Goal: Check status: Check status

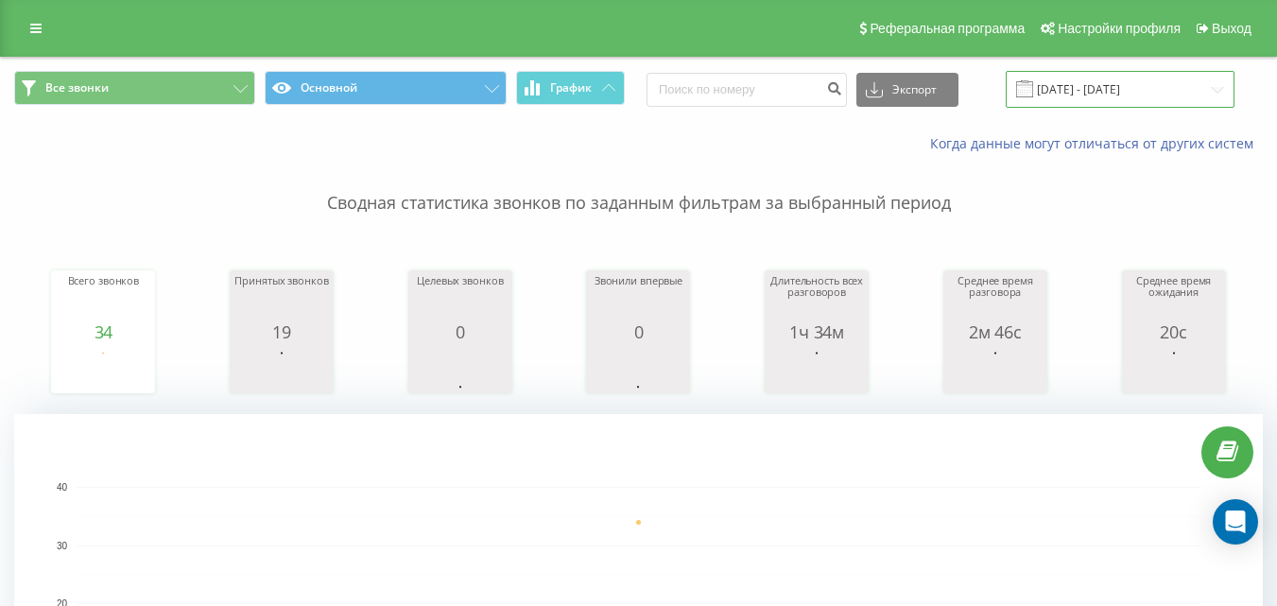
click at [1064, 83] on input "[DATE] - [DATE]" at bounding box center [1120, 89] width 229 height 37
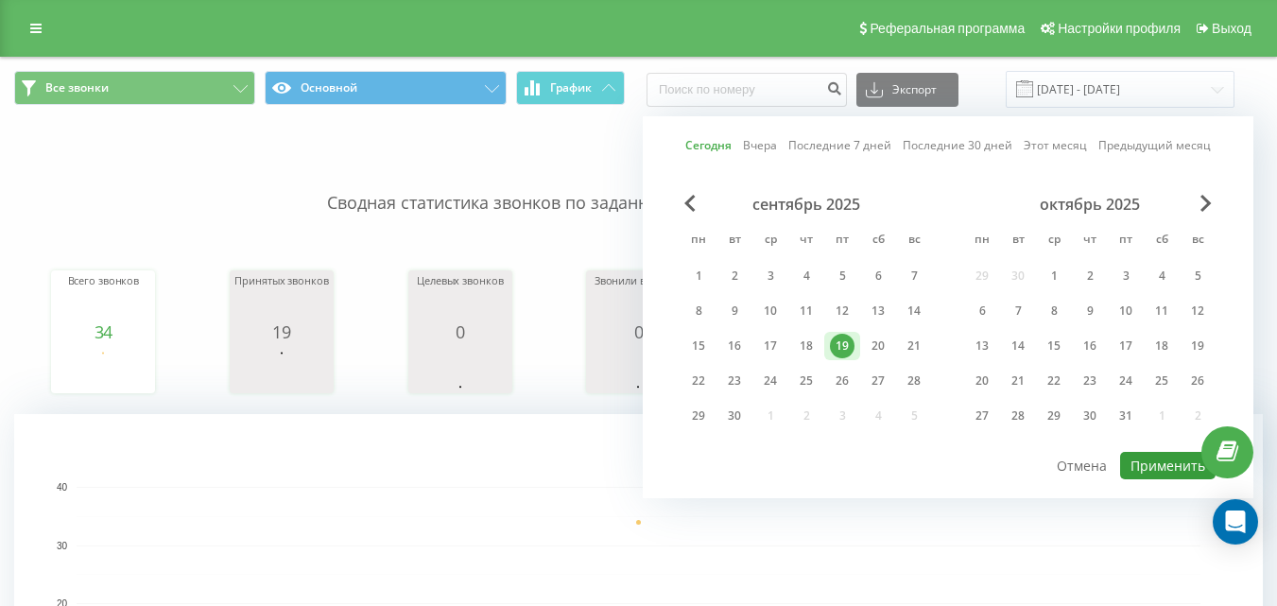
click at [1137, 454] on button "Применить" at bounding box center [1167, 465] width 95 height 27
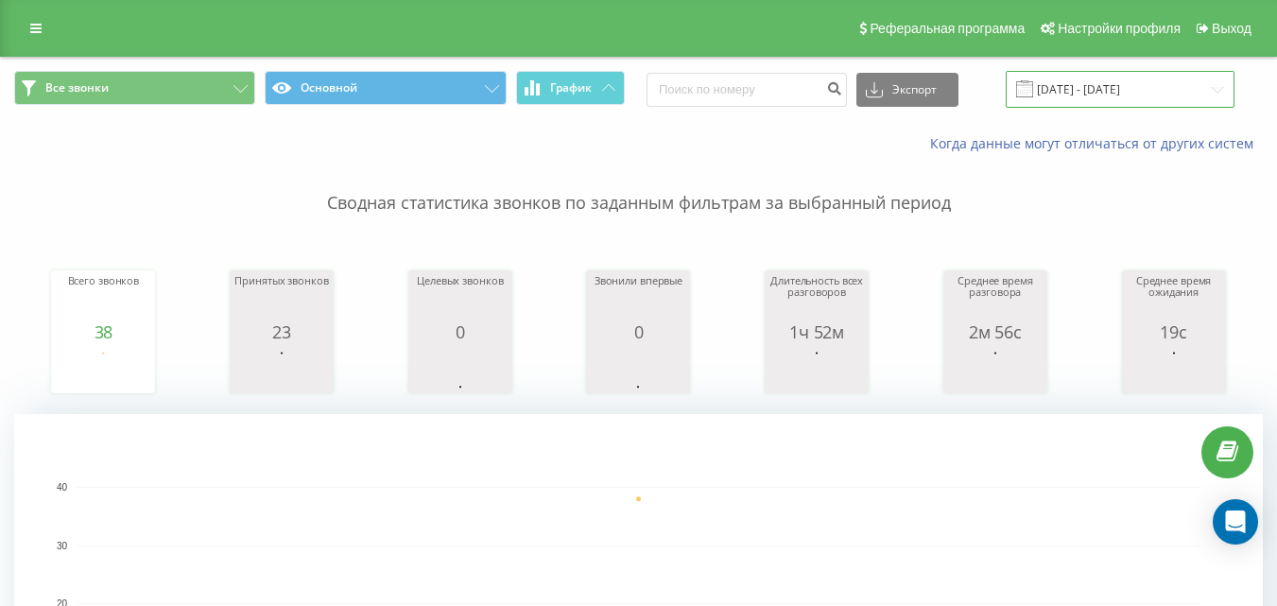
click at [1069, 78] on input "[DATE] - [DATE]" at bounding box center [1120, 89] width 229 height 37
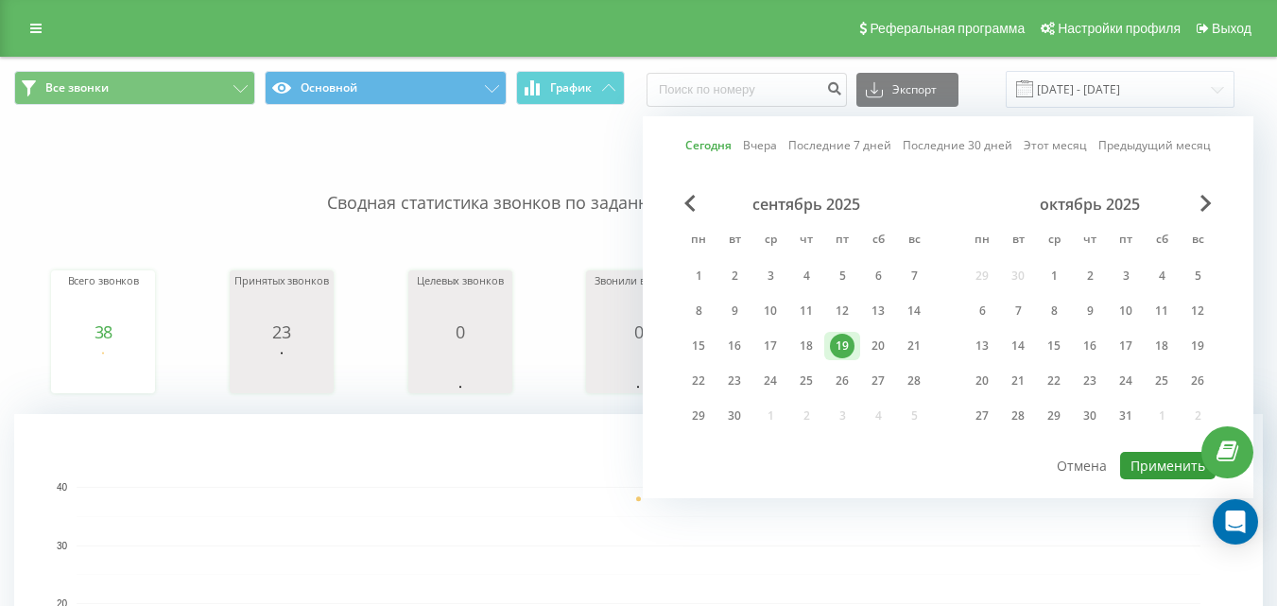
click at [1153, 461] on button "Применить" at bounding box center [1167, 465] width 95 height 27
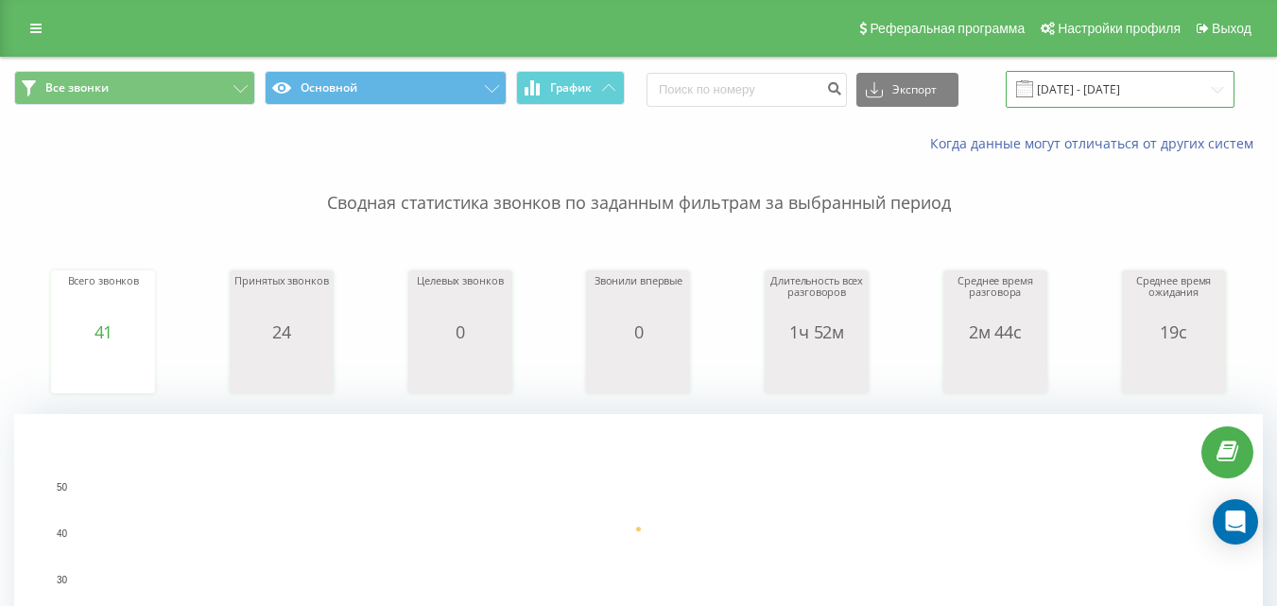
click at [1121, 90] on input "[DATE] - [DATE]" at bounding box center [1120, 89] width 229 height 37
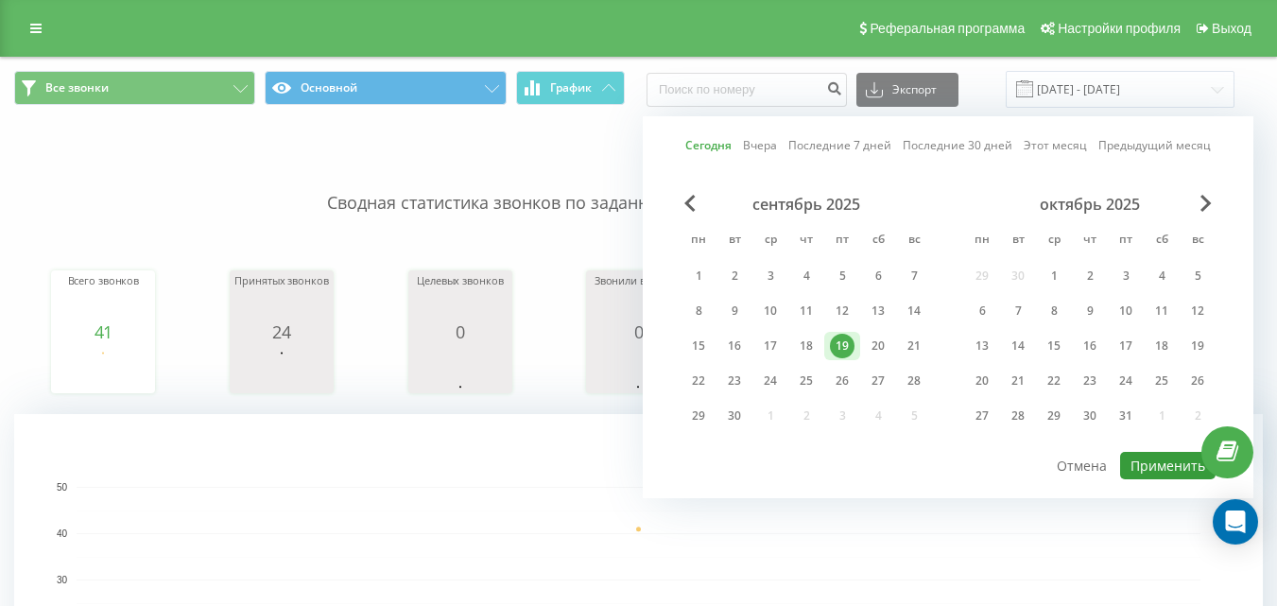
click at [1162, 477] on button "Применить" at bounding box center [1167, 465] width 95 height 27
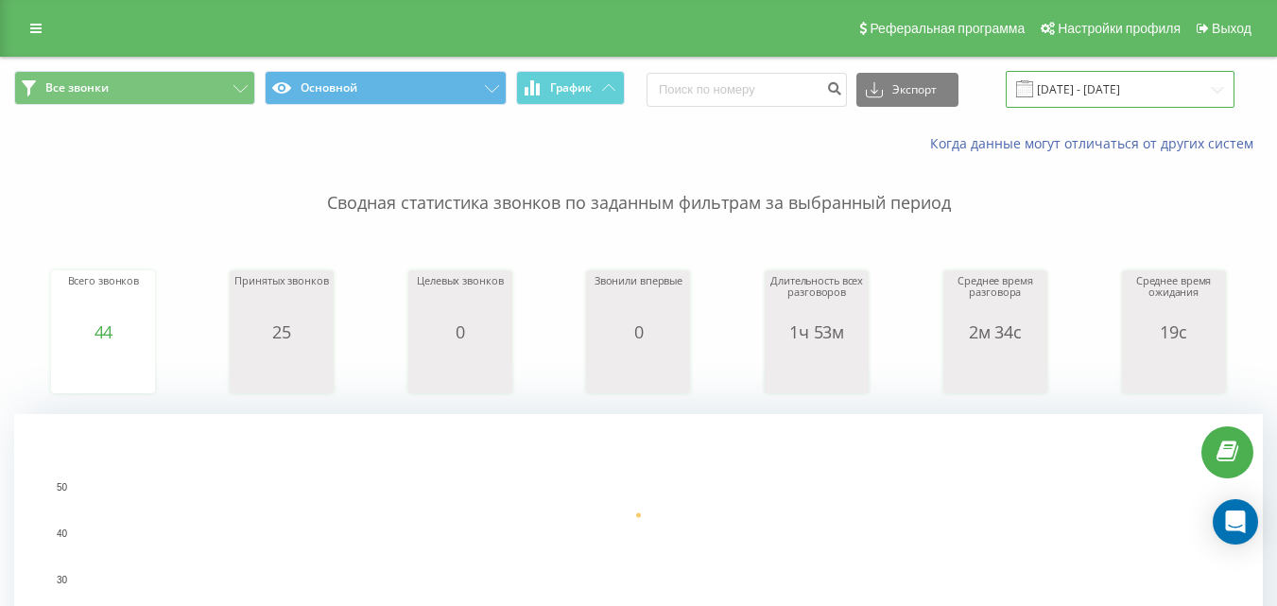
click at [1086, 95] on input "[DATE] - [DATE]" at bounding box center [1120, 89] width 229 height 37
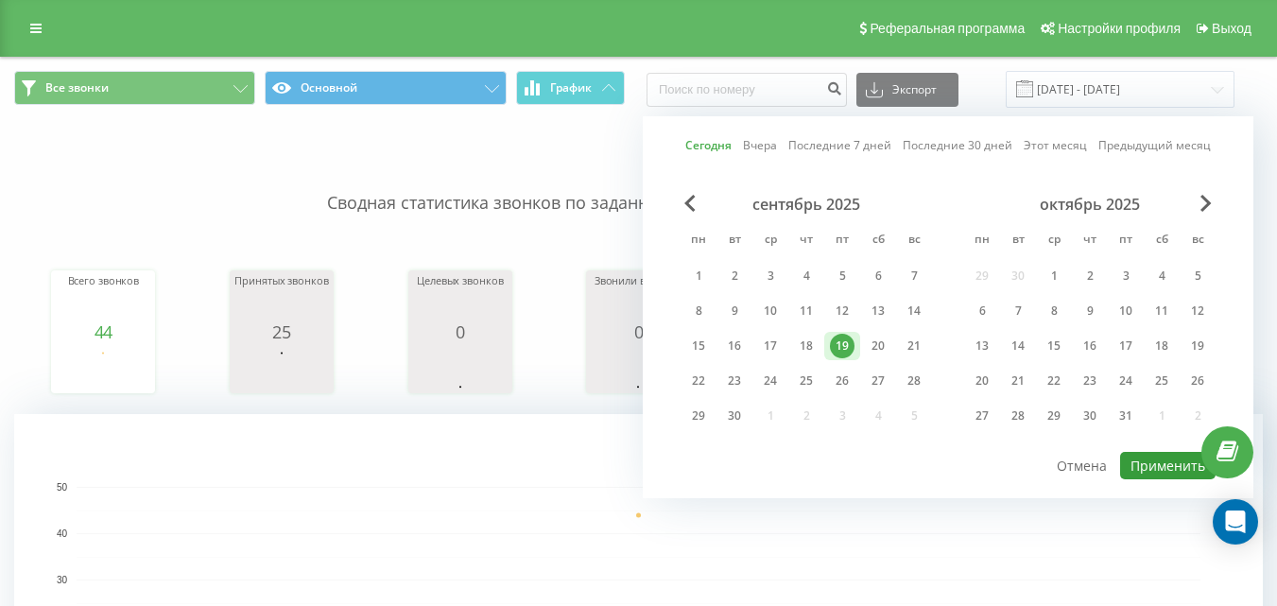
click at [1146, 464] on button "Применить" at bounding box center [1167, 465] width 95 height 27
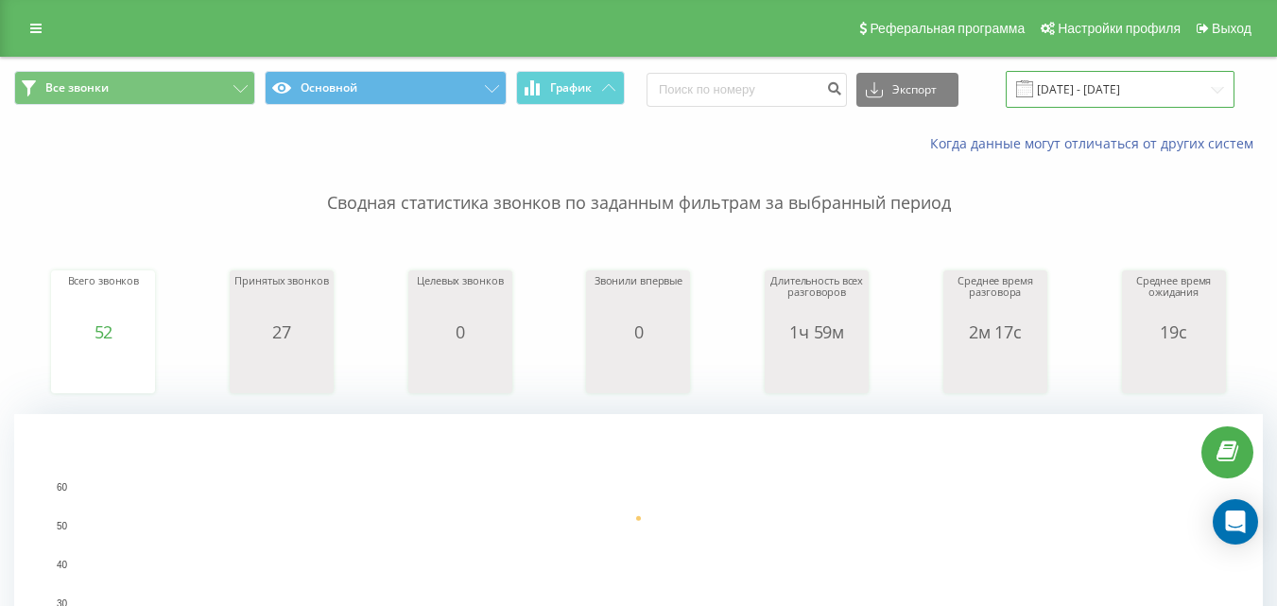
click at [1120, 87] on input "[DATE] - [DATE]" at bounding box center [1120, 89] width 229 height 37
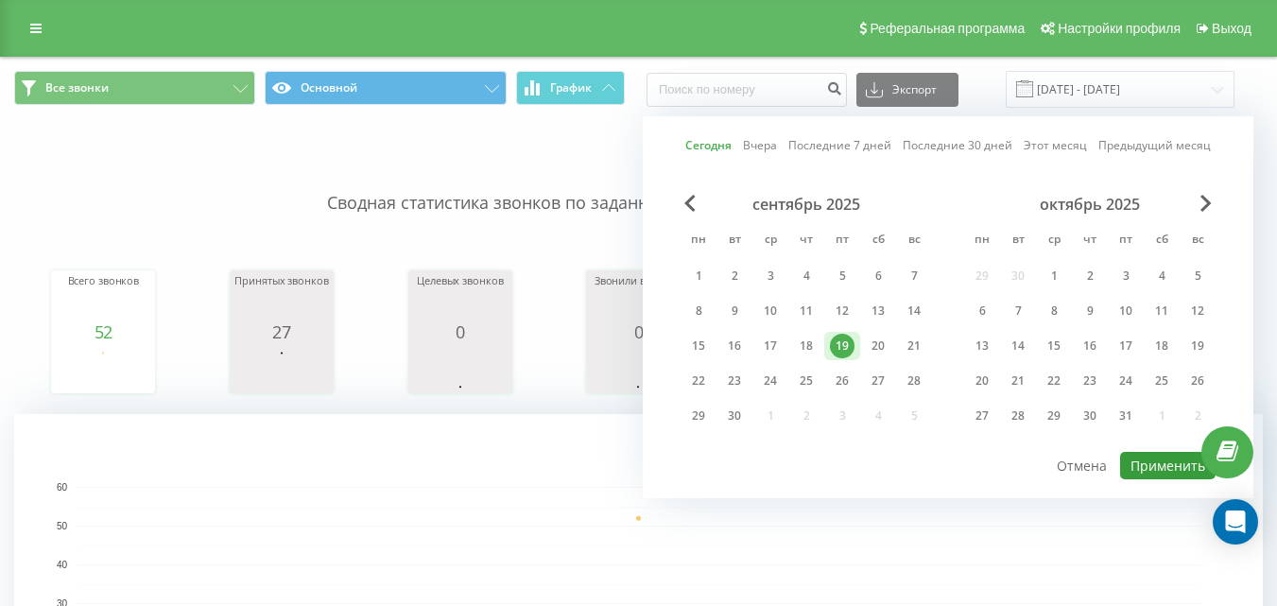
click at [1160, 455] on button "Применить" at bounding box center [1167, 465] width 95 height 27
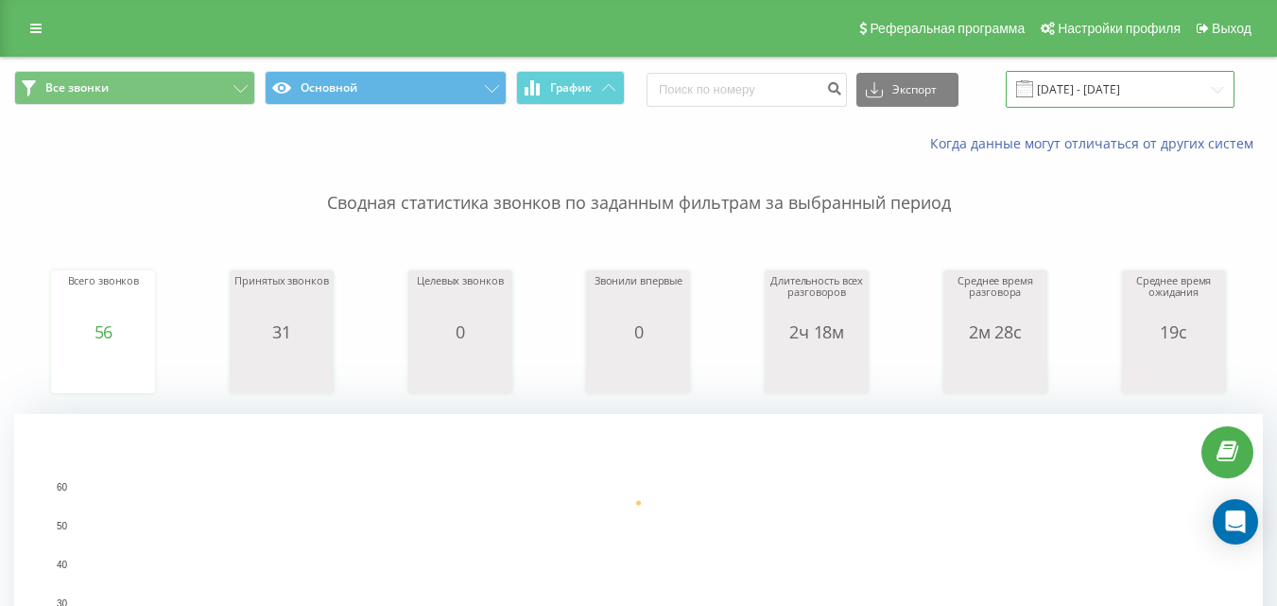
click at [1093, 99] on input "[DATE] - [DATE]" at bounding box center [1120, 89] width 229 height 37
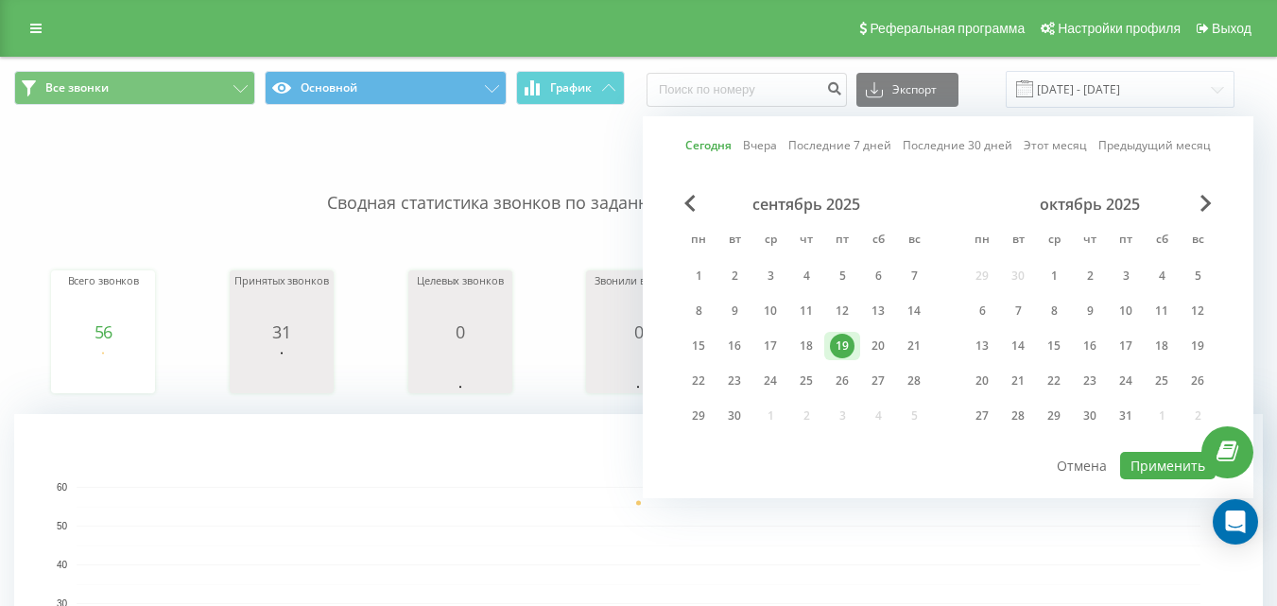
click at [851, 143] on link "Последние 7 дней" at bounding box center [839, 145] width 103 height 18
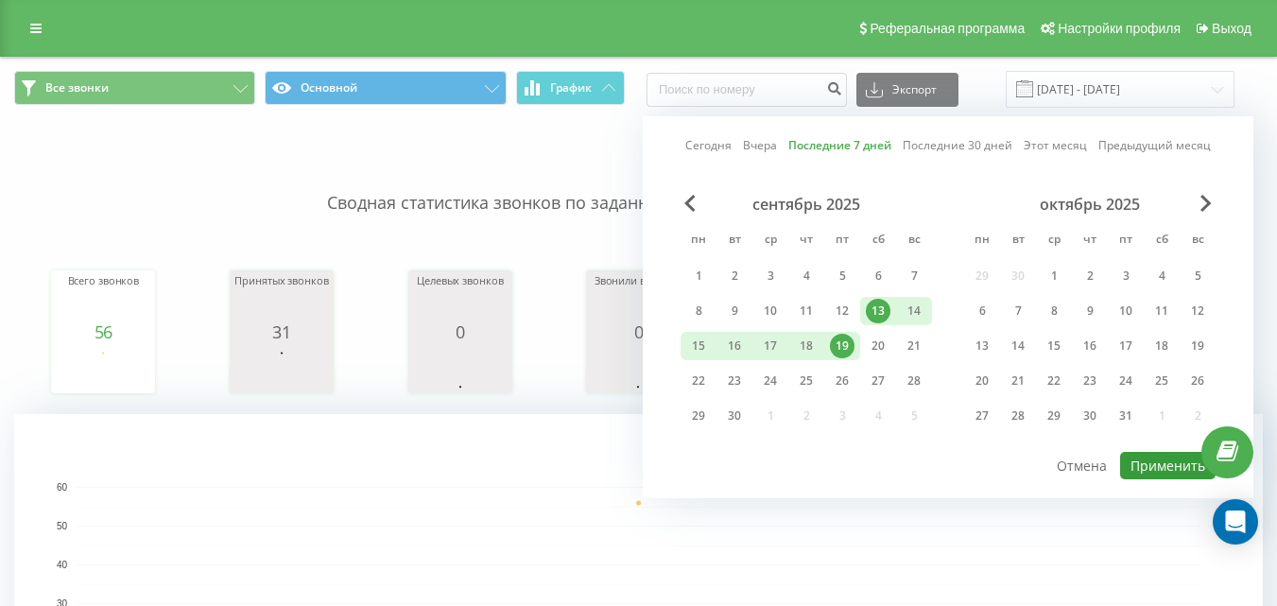
click at [1149, 467] on button "Применить" at bounding box center [1167, 465] width 95 height 27
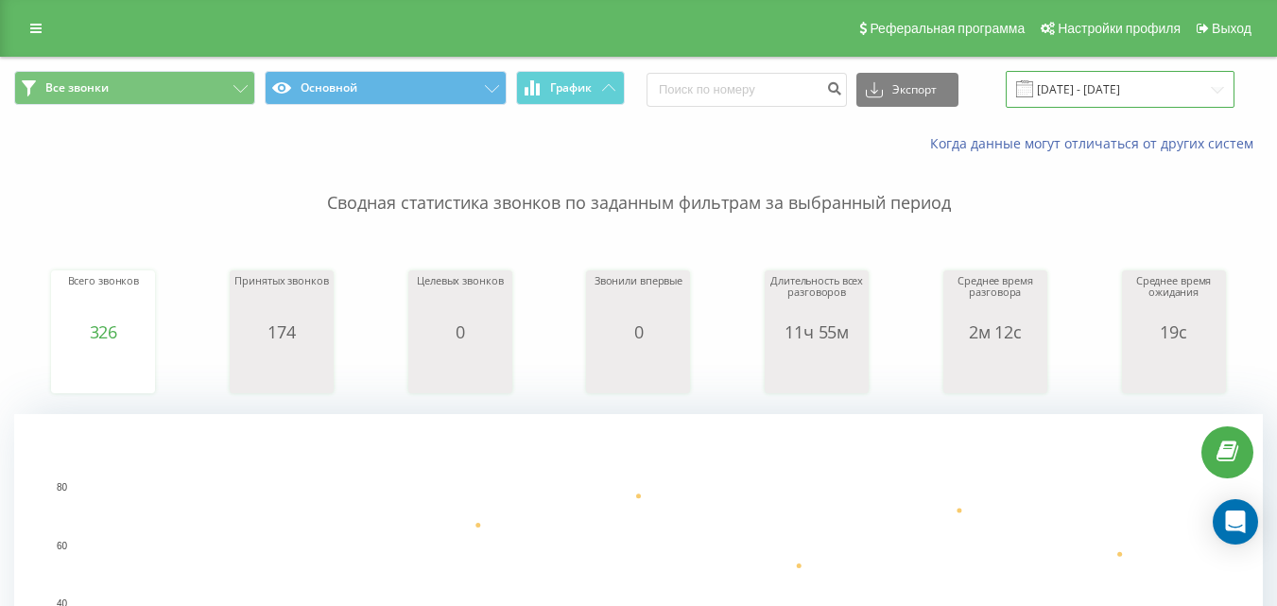
click at [1060, 95] on input "[DATE] - [DATE]" at bounding box center [1120, 89] width 229 height 37
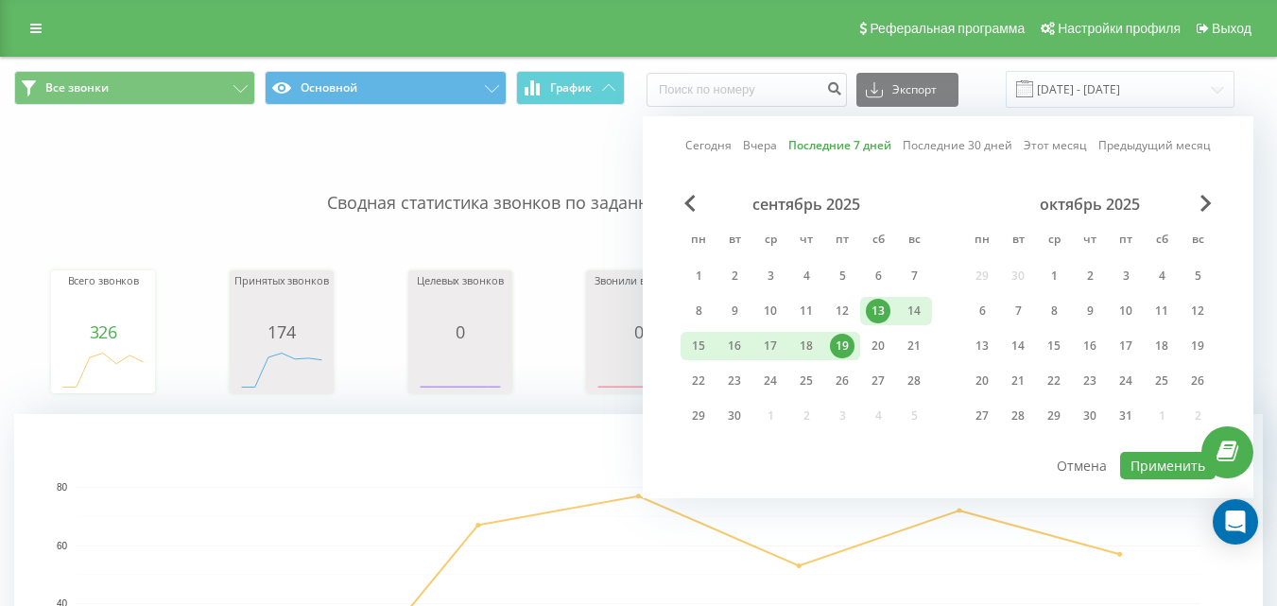
click at [840, 351] on div "19" at bounding box center [842, 346] width 25 height 25
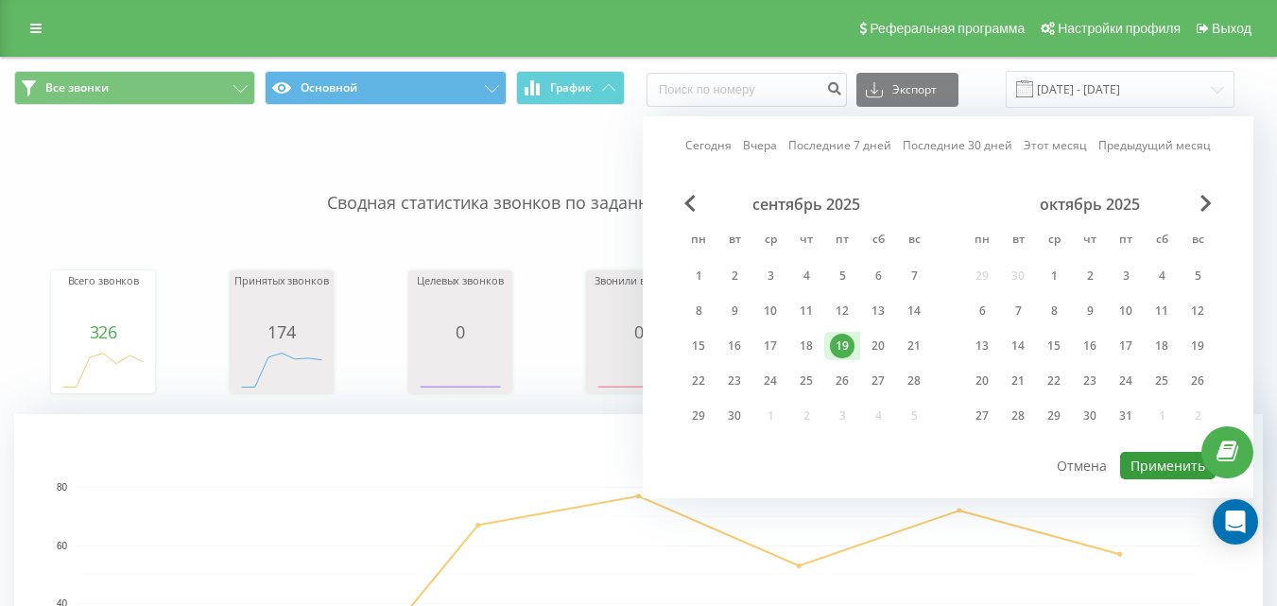
click at [1149, 468] on button "Применить" at bounding box center [1167, 465] width 95 height 27
type input "[DATE] - [DATE]"
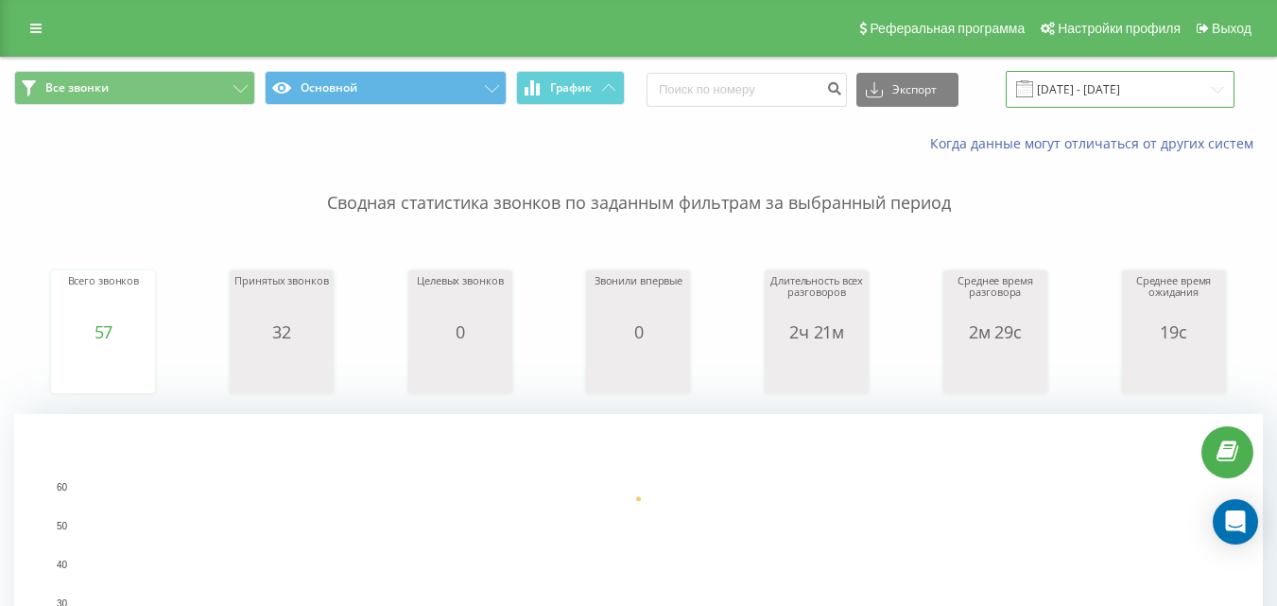
click at [1055, 84] on input "[DATE] - [DATE]" at bounding box center [1120, 89] width 229 height 37
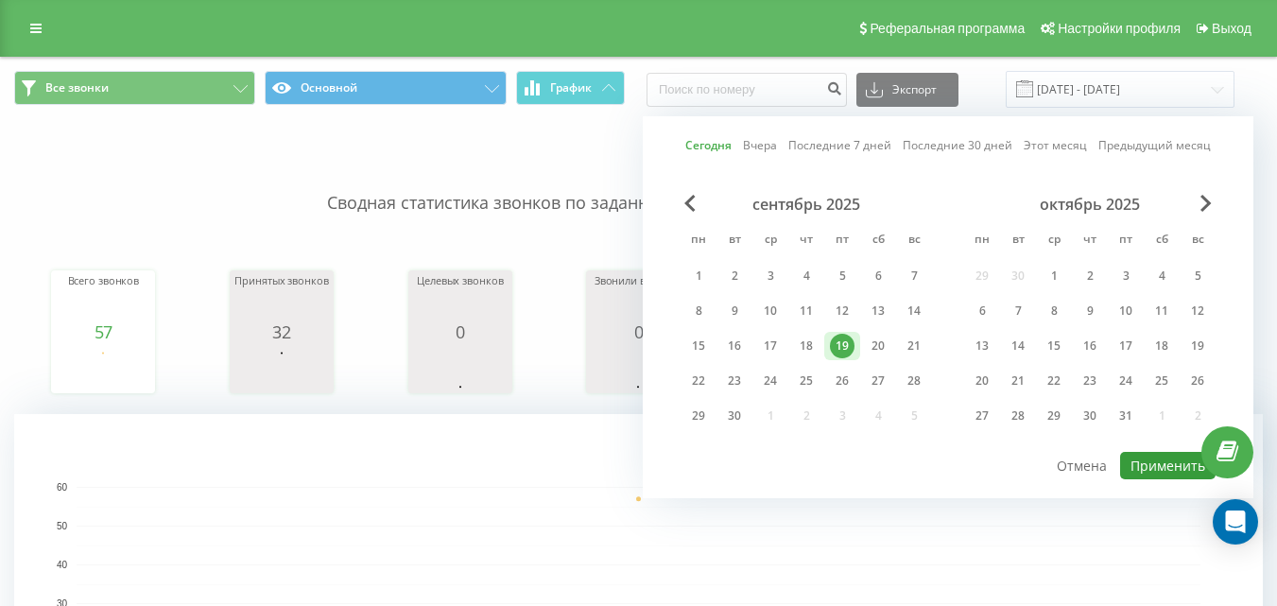
click at [1146, 471] on button "Применить" at bounding box center [1167, 465] width 95 height 27
